Goal: Information Seeking & Learning: Learn about a topic

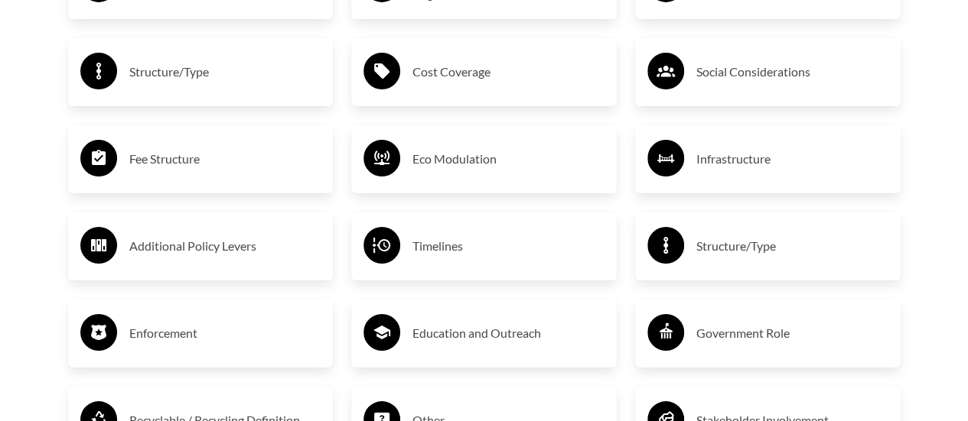
scroll to position [2371, 0]
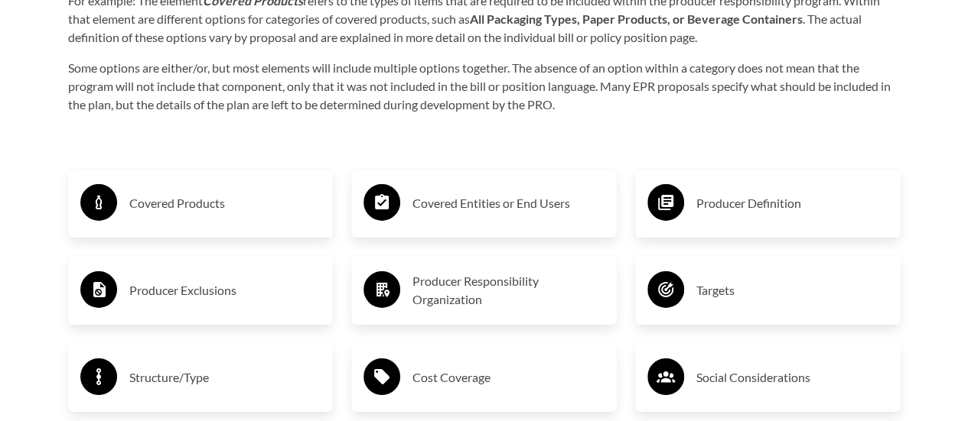
click at [734, 201] on h3 "Producer Definition" at bounding box center [792, 203] width 192 height 24
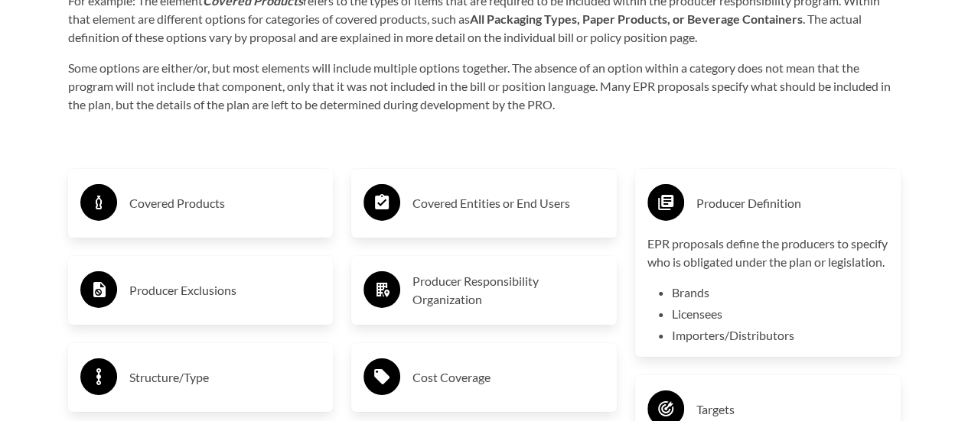
click at [643, 132] on div "Purpose of the Guide EPR for packaging and paper products is gaining attention …" at bounding box center [484, 280] width 881 height 2067
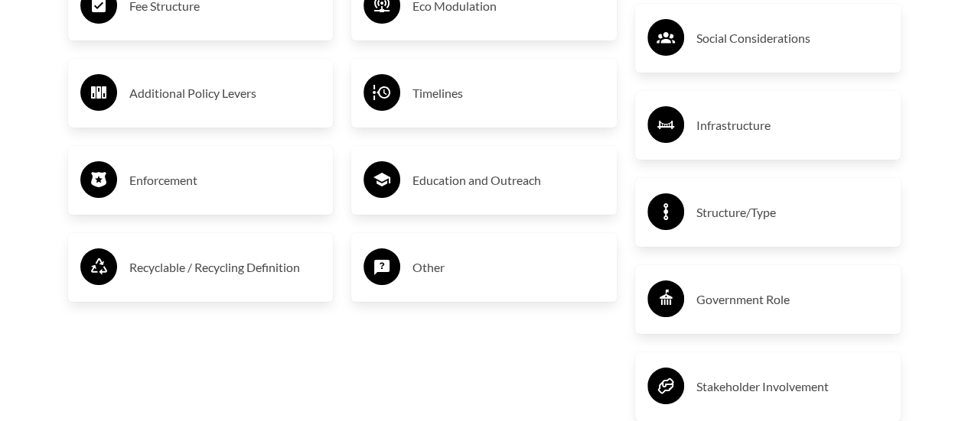
scroll to position [3289, 0]
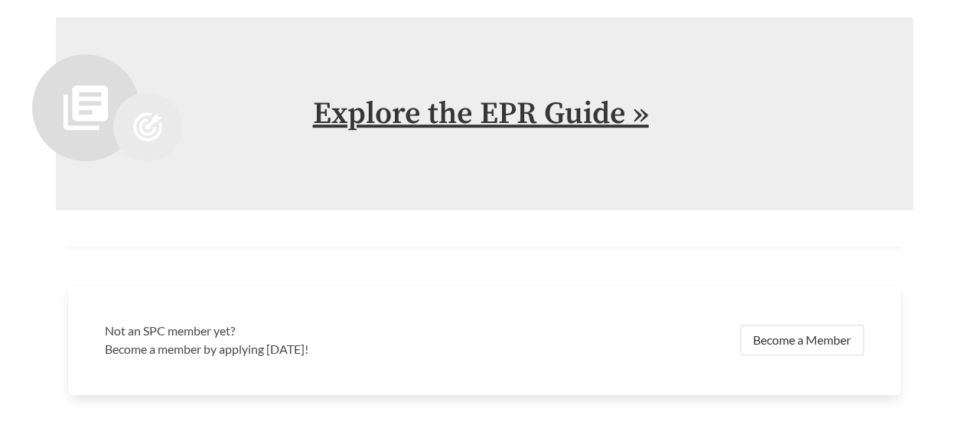
click at [521, 133] on link "Explore the EPR Guide »" at bounding box center [481, 114] width 336 height 38
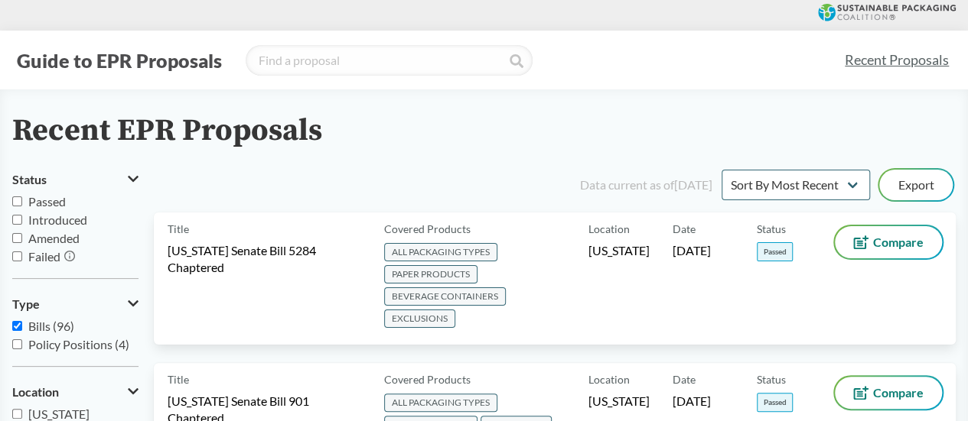
scroll to position [76, 0]
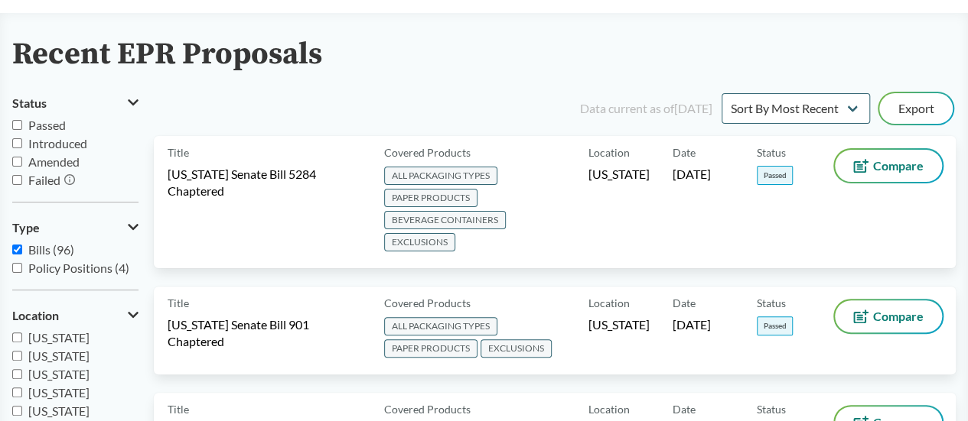
click at [17, 125] on input "Passed" at bounding box center [17, 125] width 10 height 10
checkbox input "true"
click at [17, 144] on input "Introduced" at bounding box center [17, 143] width 10 height 10
checkbox input "true"
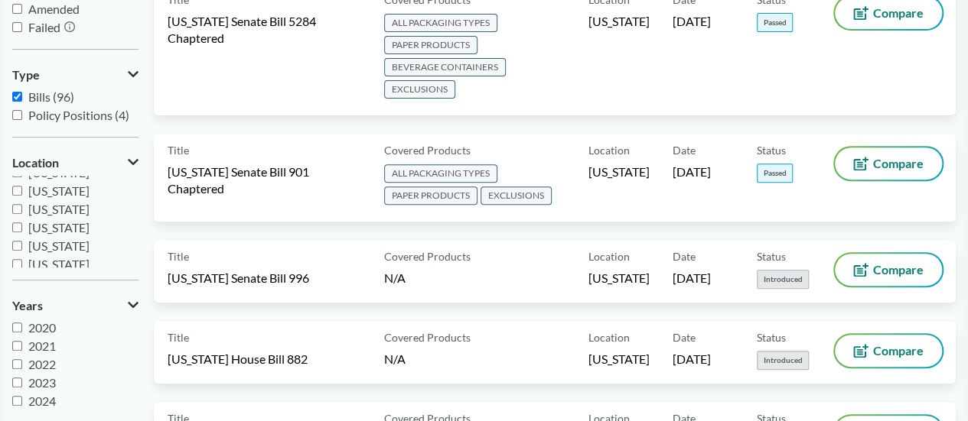
scroll to position [330, 0]
click at [60, 269] on span "[GEOGRAPHIC_DATA]" at bounding box center [80, 276] width 124 height 15
click at [22, 256] on input "[GEOGRAPHIC_DATA]" at bounding box center [17, 258] width 10 height 10
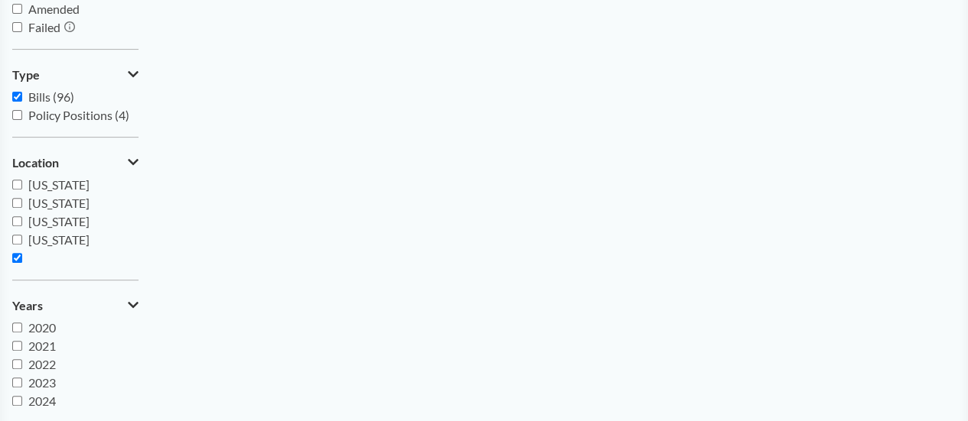
click at [60, 269] on span "[GEOGRAPHIC_DATA]" at bounding box center [80, 276] width 124 height 15
click at [22, 256] on input "[GEOGRAPHIC_DATA]" at bounding box center [17, 258] width 10 height 10
checkbox input "false"
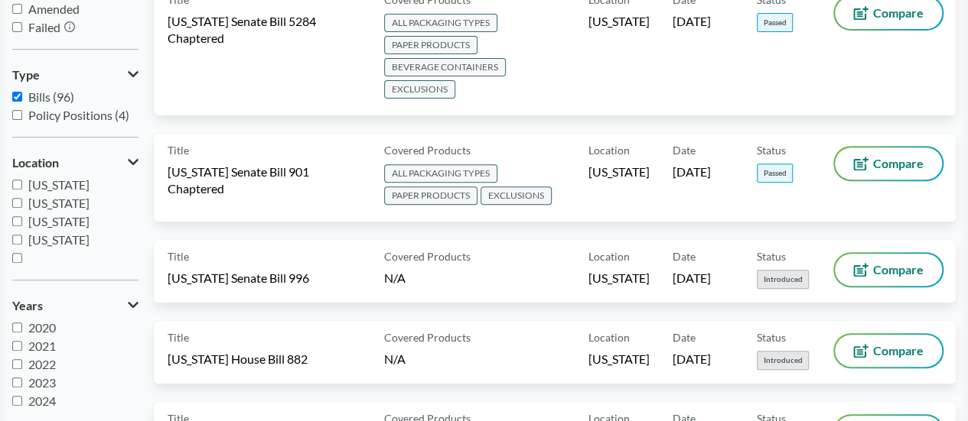
scroll to position [250, 0]
click at [73, 213] on span "[US_STATE]" at bounding box center [58, 210] width 61 height 15
click at [22, 213] on input "[US_STATE]" at bounding box center [17, 210] width 10 height 10
checkbox input "true"
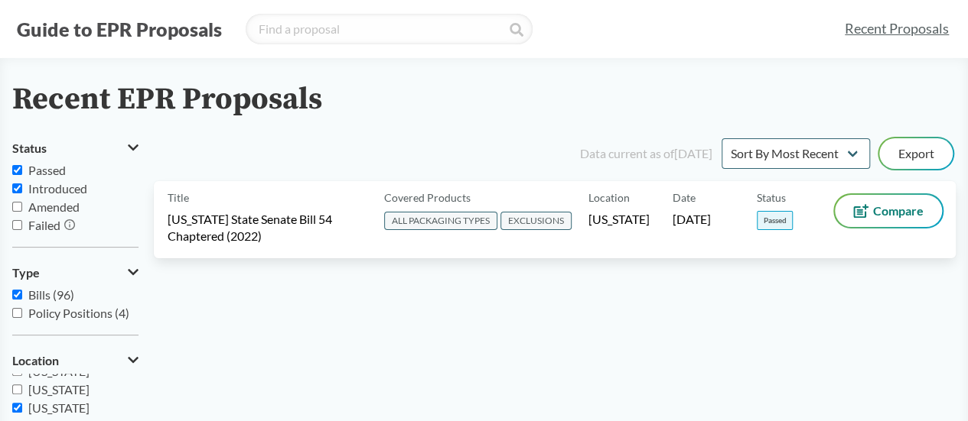
scroll to position [0, 0]
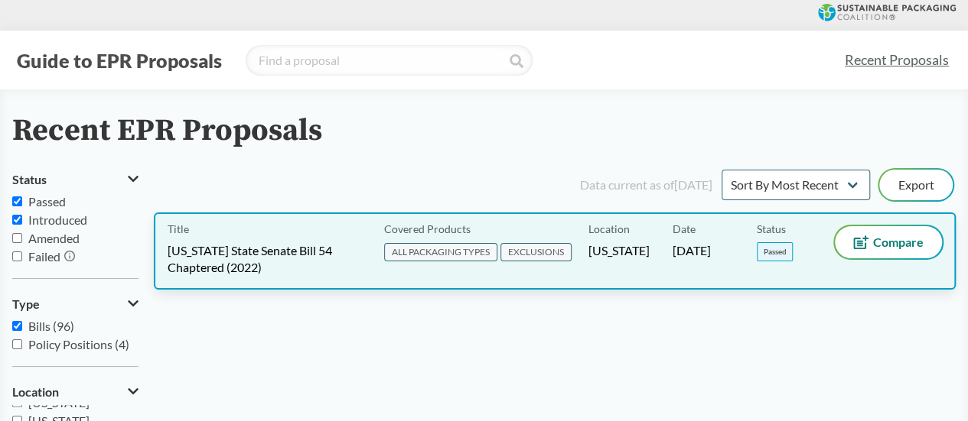
click at [295, 249] on span "[US_STATE] State Senate Bill 54 Chaptered (2022)" at bounding box center [267, 259] width 198 height 34
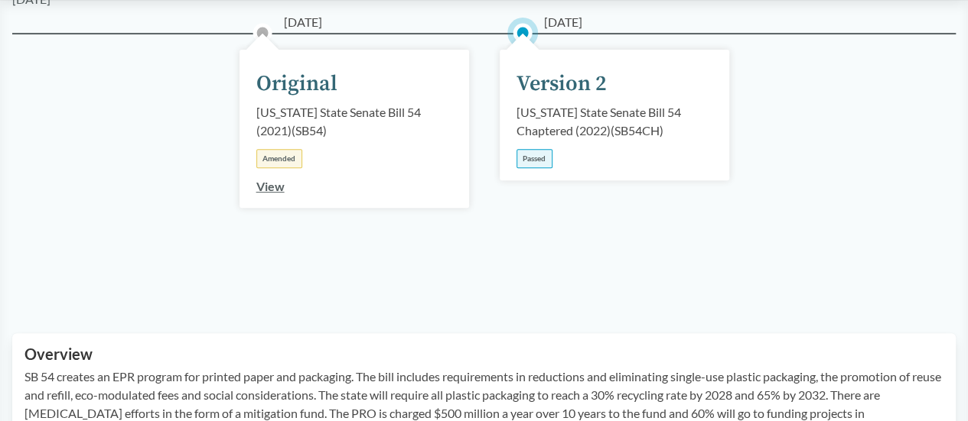
scroll to position [153, 0]
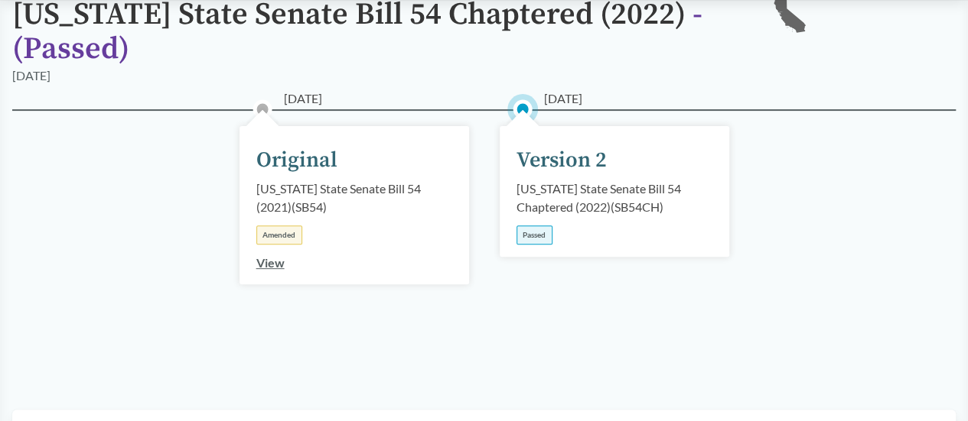
click at [562, 158] on div "Version 2" at bounding box center [561, 161] width 90 height 32
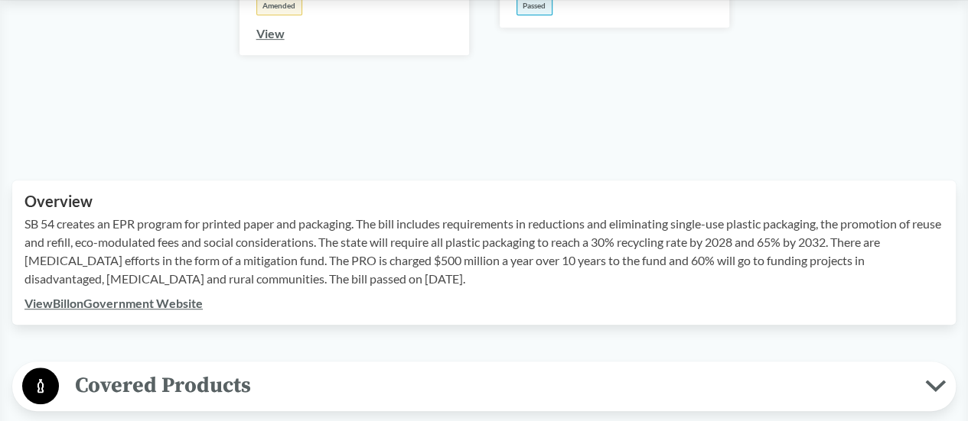
scroll to position [459, 0]
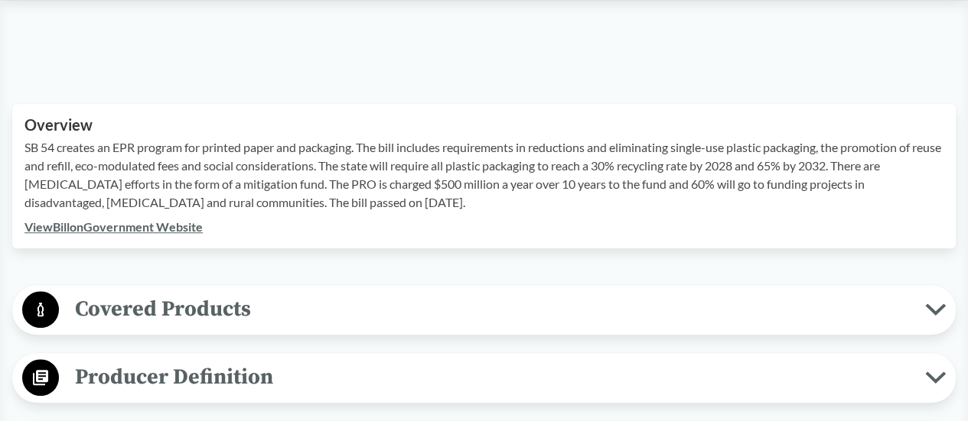
click at [151, 229] on link "View Bill on Government Website" at bounding box center [113, 227] width 178 height 15
